Goal: Task Accomplishment & Management: Use online tool/utility

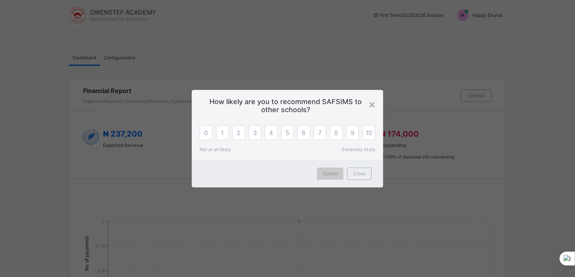
click at [329, 173] on span "Submit" at bounding box center [330, 174] width 15 height 6
click at [370, 131] on span "10" at bounding box center [368, 133] width 7 height 8
click at [327, 175] on span "Submit" at bounding box center [330, 174] width 15 height 6
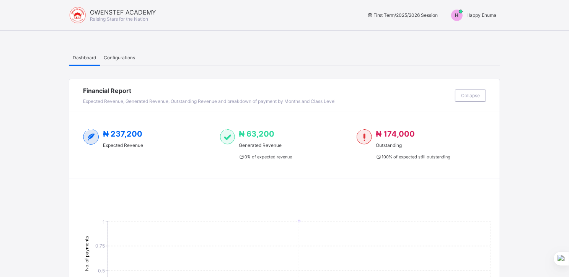
click at [481, 15] on span "Happy Enuma" at bounding box center [481, 15] width 30 height 6
click at [464, 34] on span "Switch to Admin View" at bounding box center [467, 32] width 58 height 9
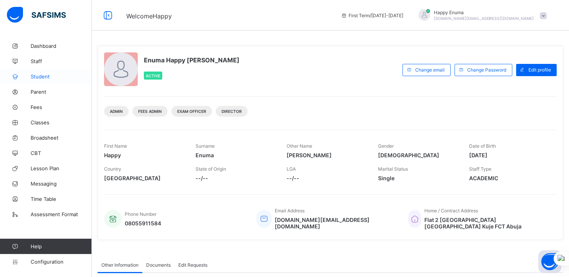
click at [38, 73] on span "Student" at bounding box center [61, 76] width 61 height 6
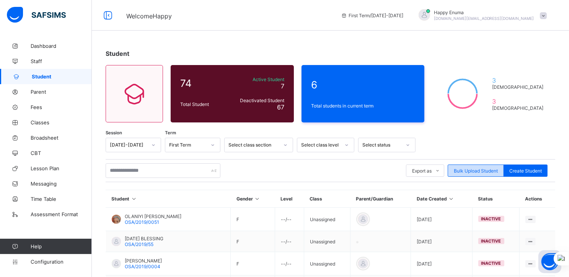
click at [469, 168] on span "Bulk Upload Student" at bounding box center [476, 171] width 44 height 6
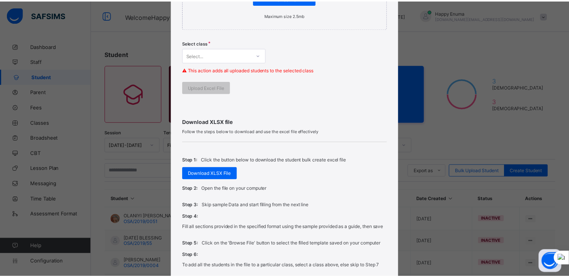
scroll to position [176, 0]
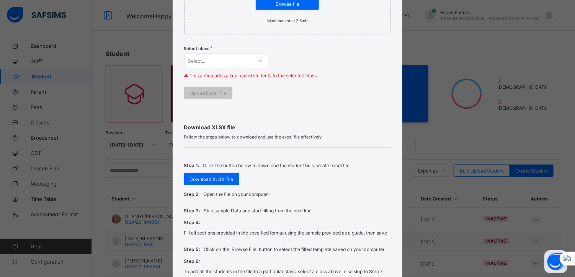
click at [248, 57] on div "Select..." at bounding box center [218, 60] width 69 height 11
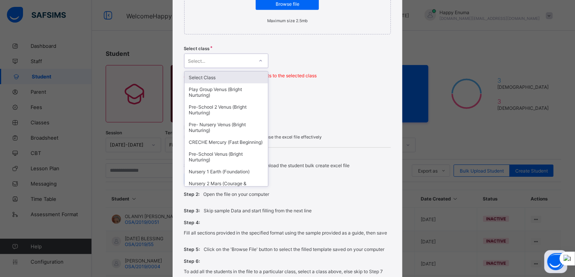
click at [299, 50] on div "Select class option Select Class focused, 1 of 15. 15 results available. Use Up…" at bounding box center [287, 64] width 207 height 45
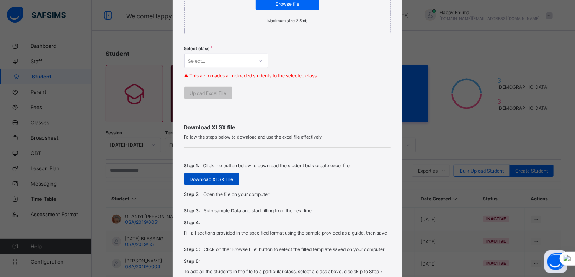
click at [196, 178] on span "Download XLSX File" at bounding box center [212, 179] width 44 height 6
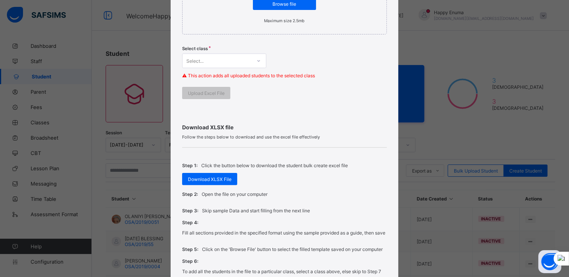
click at [442, 140] on div "Bulk Upload Student Upload XLSX File Select your XLSX file from your computer t…" at bounding box center [284, 138] width 569 height 277
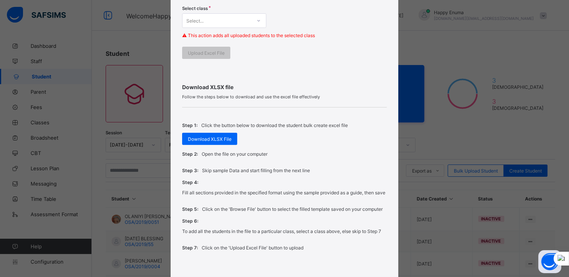
scroll to position [268, 0]
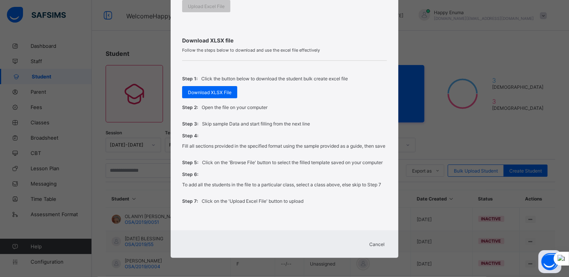
click at [375, 240] on div "Cancel" at bounding box center [377, 244] width 28 height 12
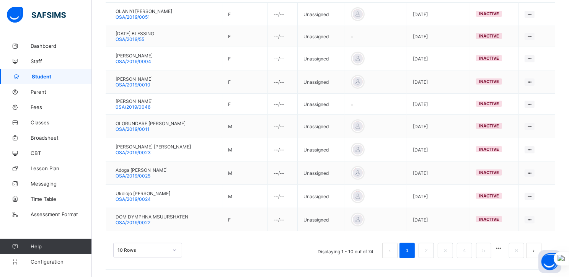
scroll to position [0, 0]
